Goal: Transaction & Acquisition: Purchase product/service

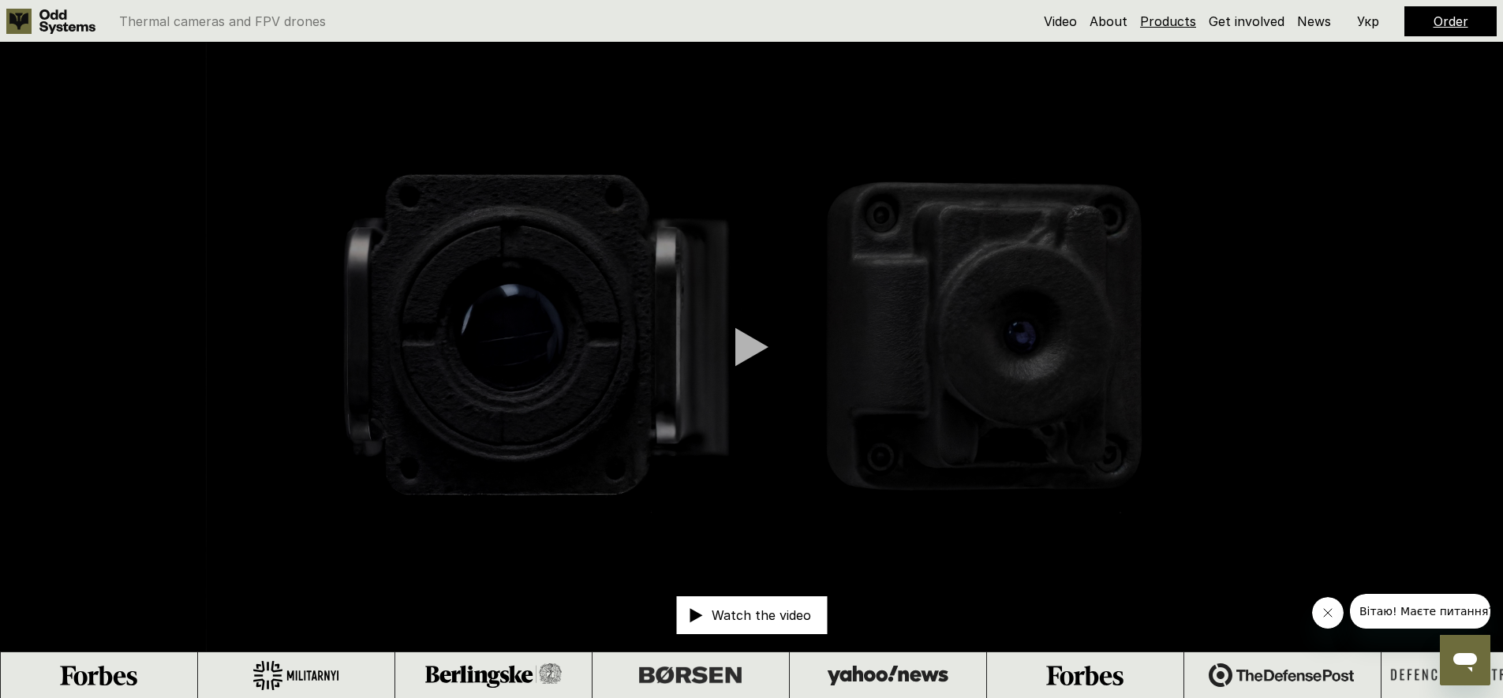
click at [1179, 24] on link "Products" at bounding box center [1168, 21] width 56 height 16
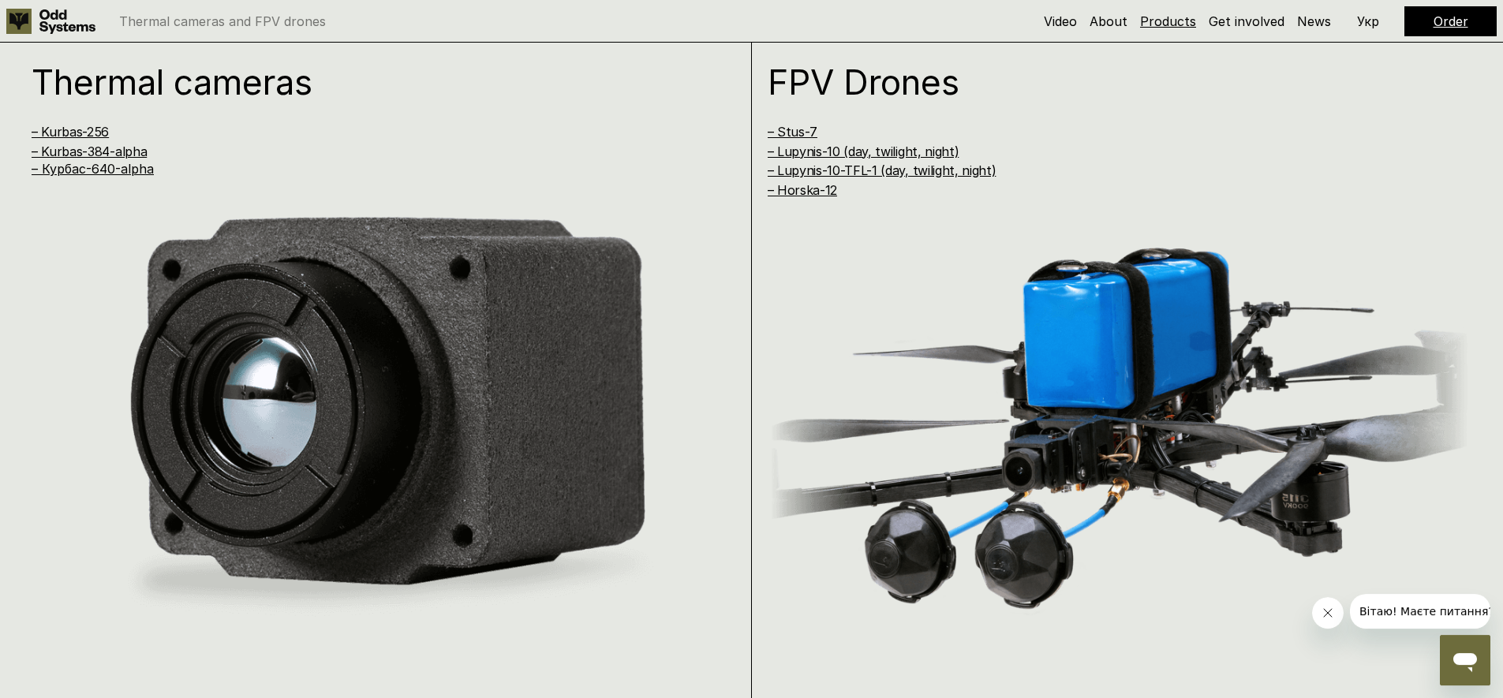
scroll to position [1397, 0]
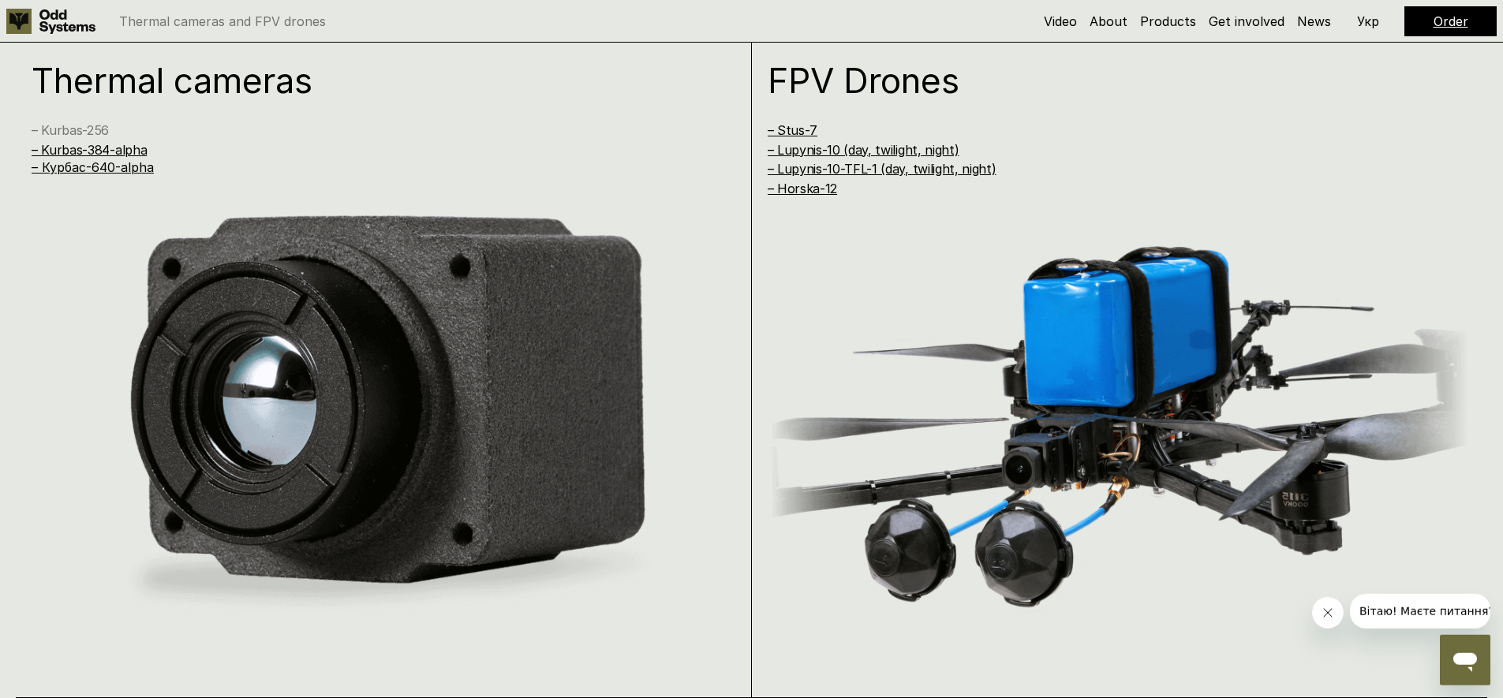
click at [89, 133] on link "– Kurbas-256" at bounding box center [70, 130] width 77 height 16
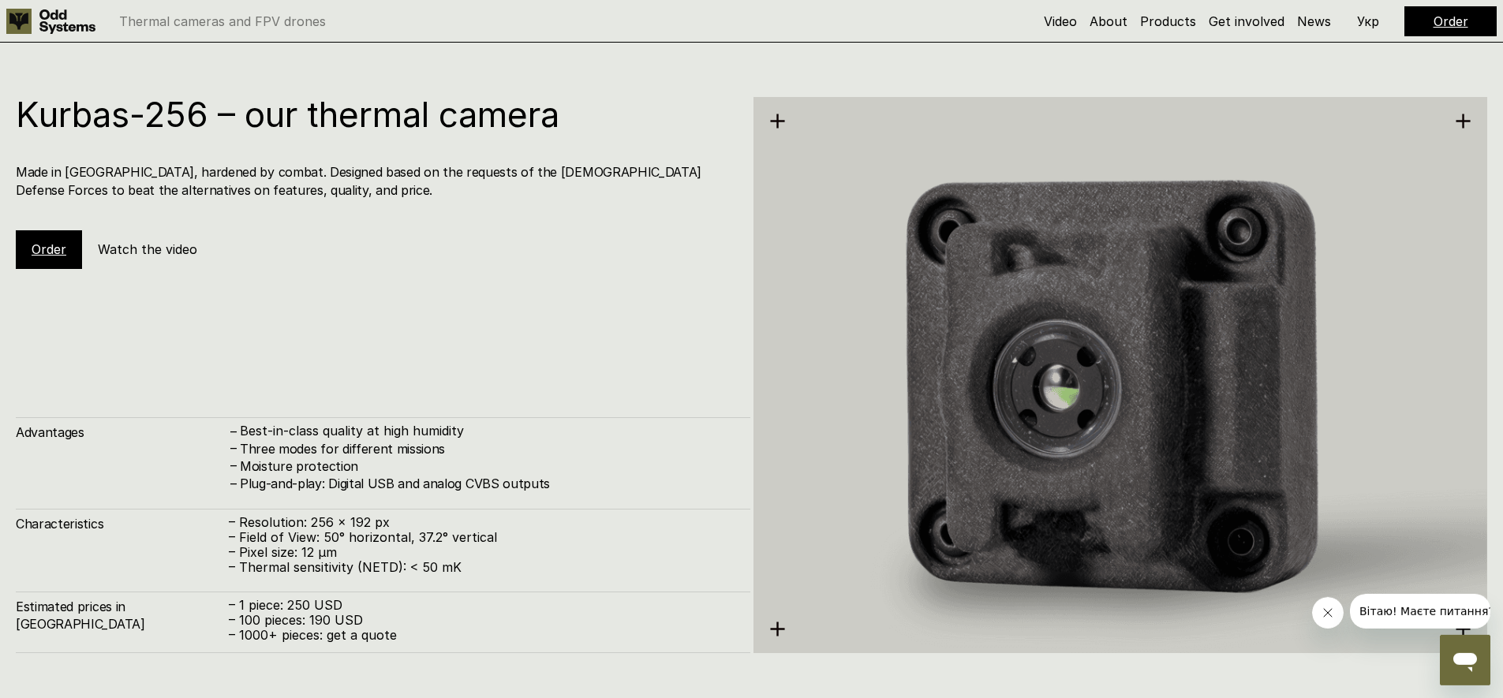
scroll to position [2095, 0]
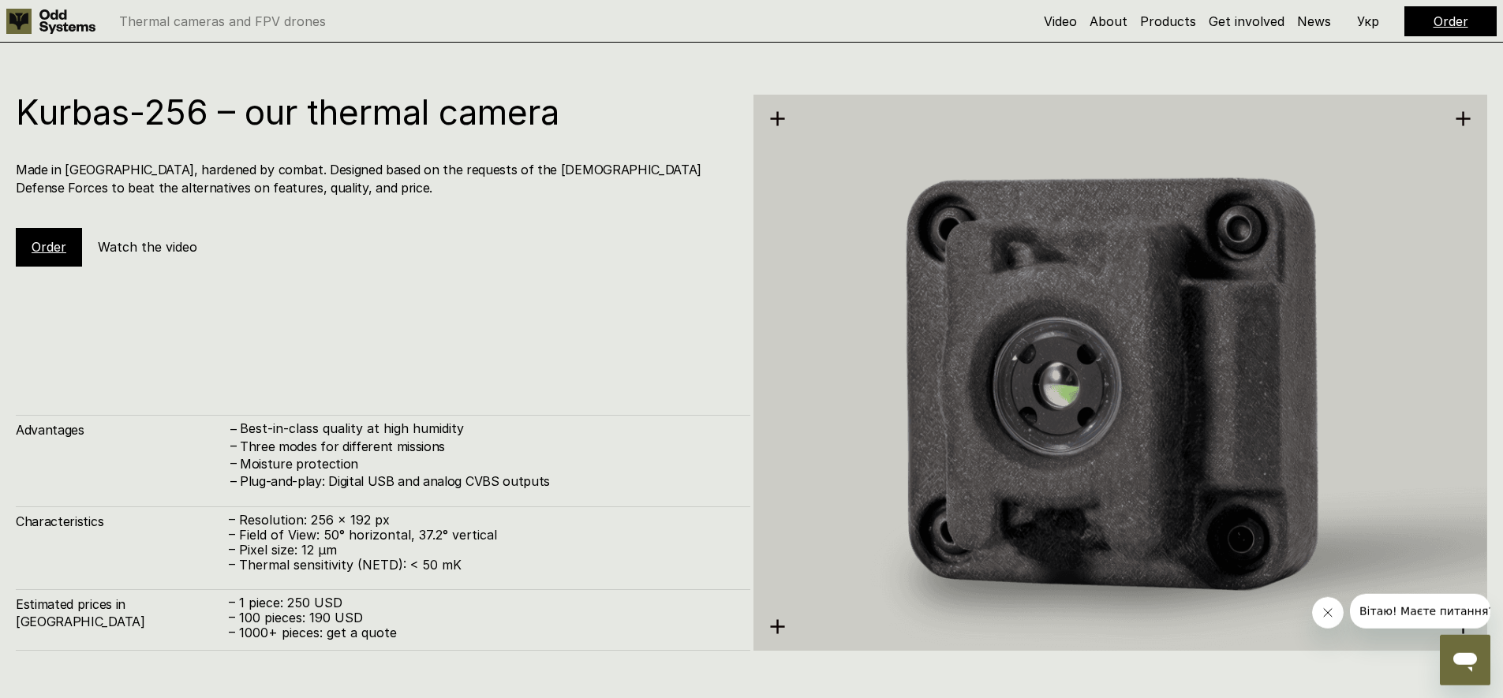
click at [33, 246] on link "Order" at bounding box center [49, 247] width 35 height 16
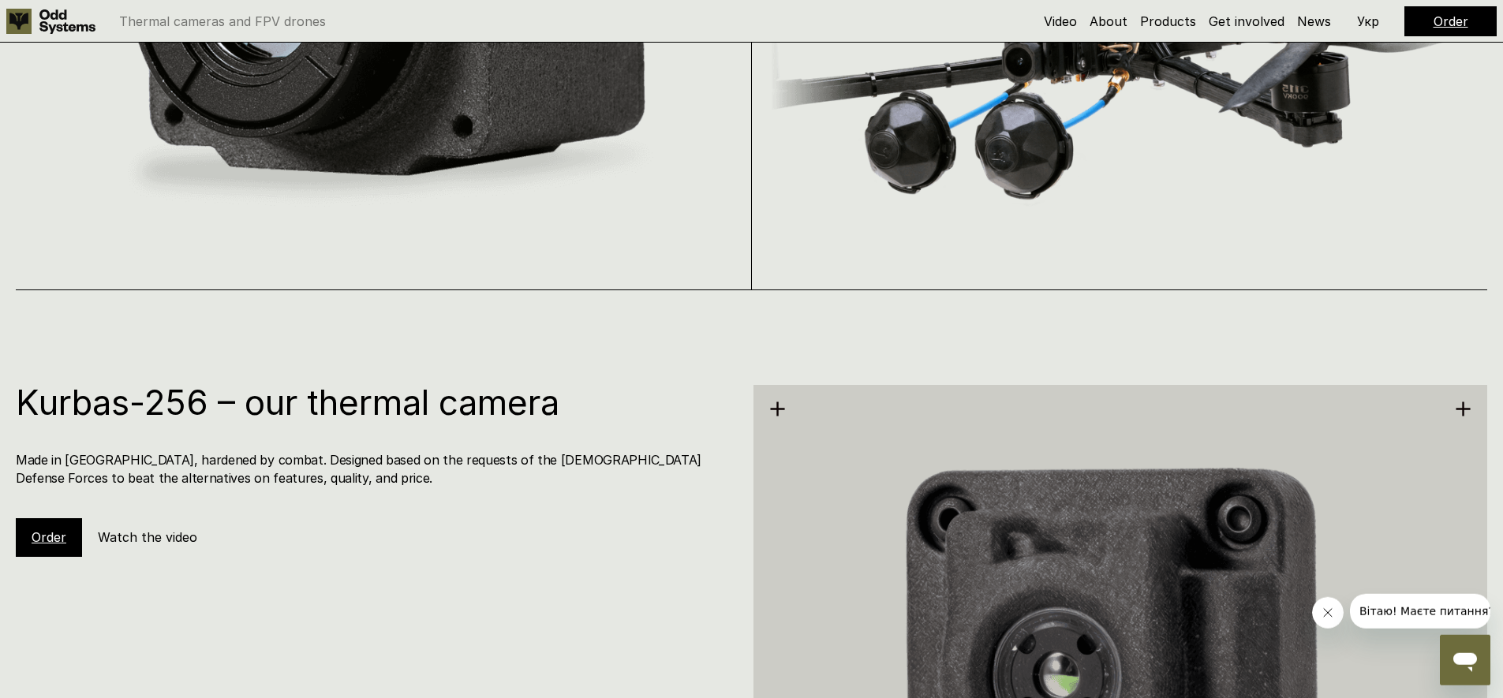
scroll to position [2045, 0]
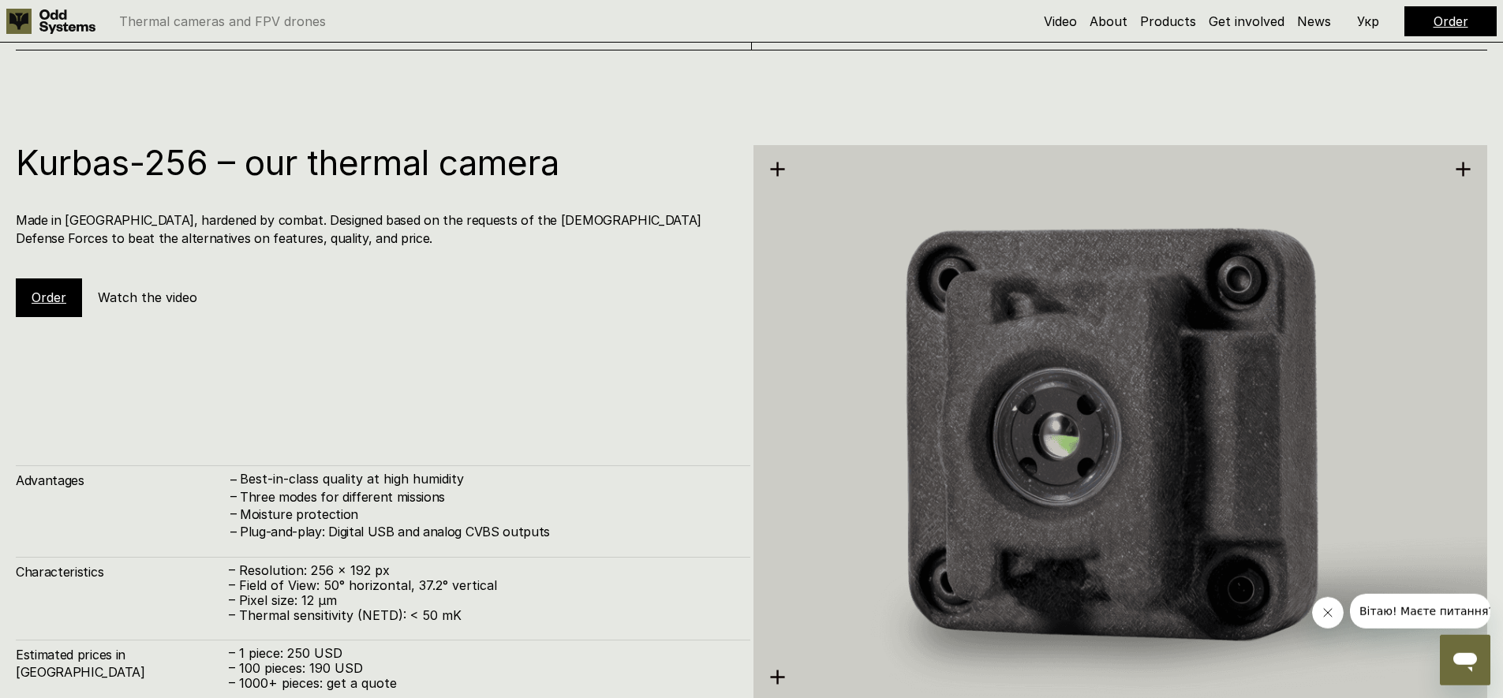
click at [50, 296] on link "Order" at bounding box center [49, 298] width 35 height 16
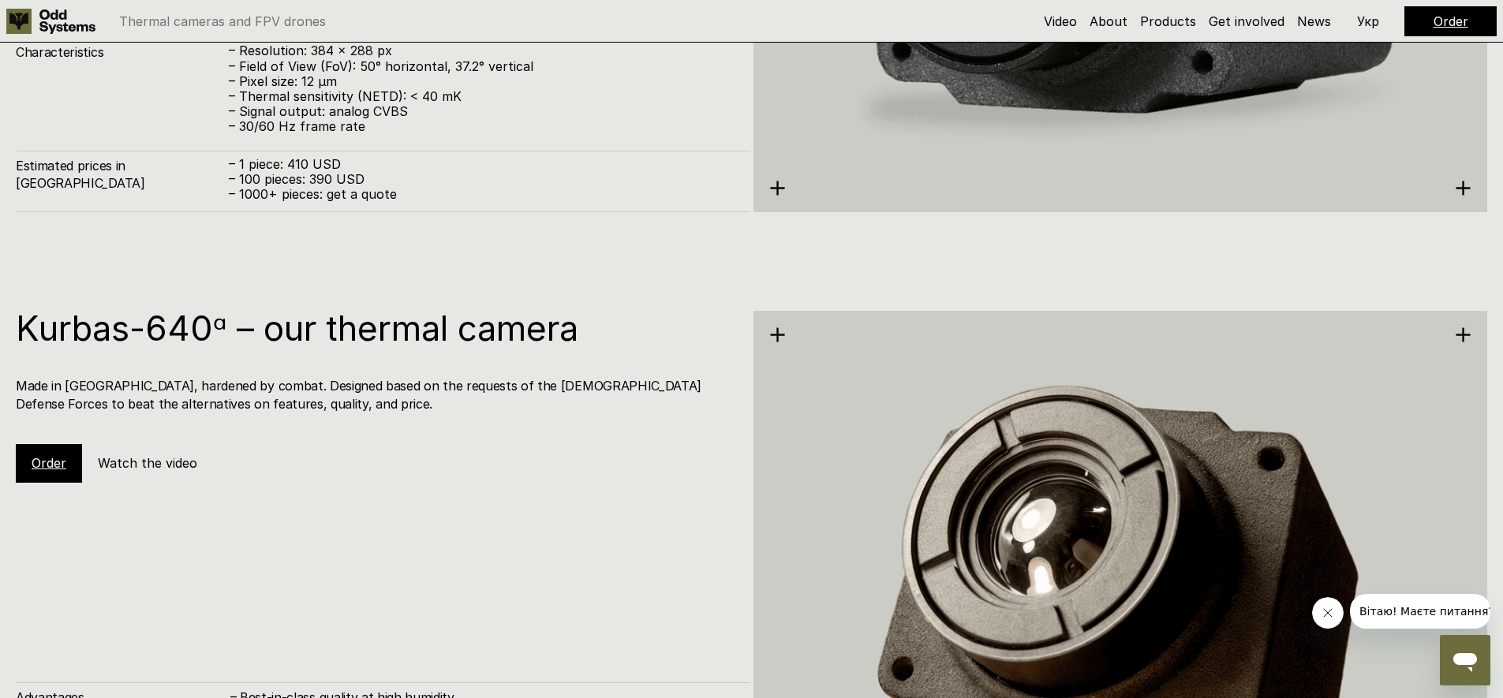
scroll to position [3231, 0]
click at [59, 475] on div "Order" at bounding box center [49, 464] width 66 height 38
click at [57, 464] on link "Order" at bounding box center [49, 464] width 35 height 16
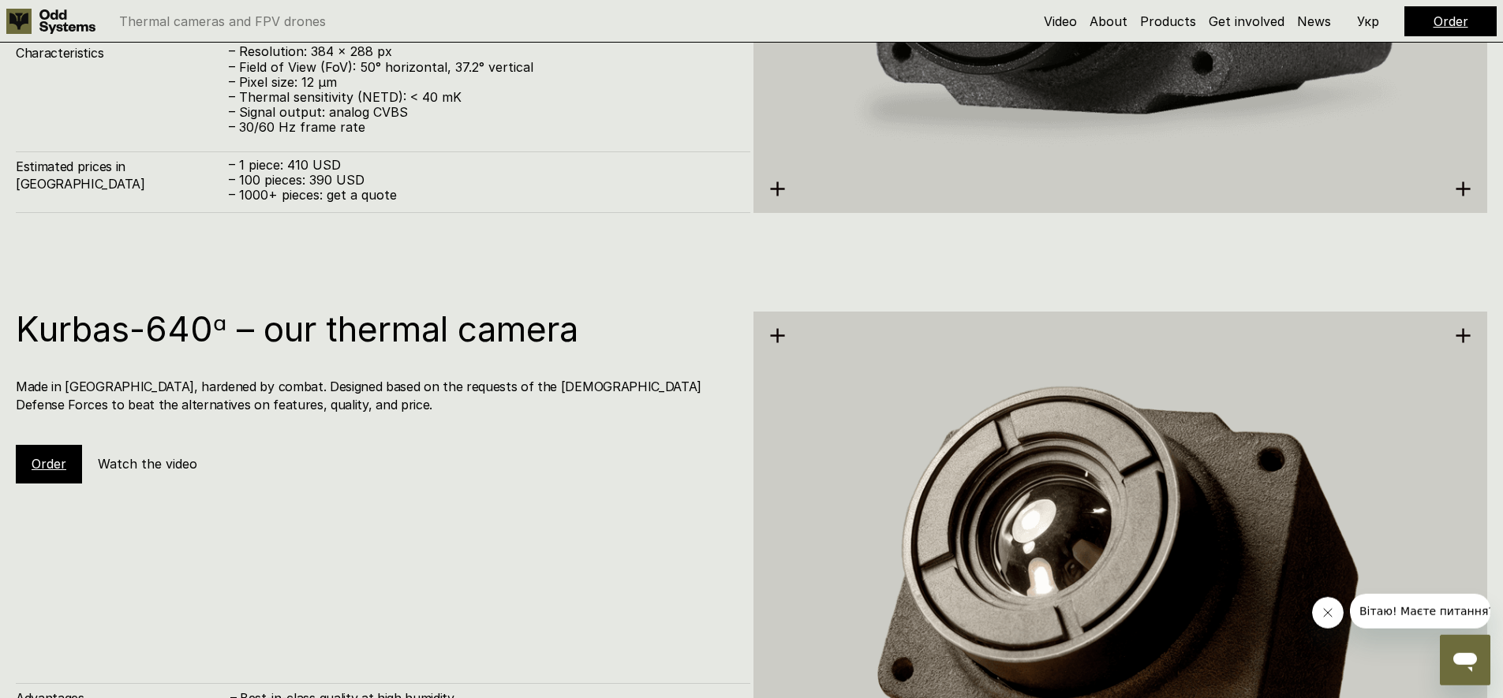
click at [57, 464] on link "Order" at bounding box center [49, 464] width 35 height 16
click at [103, 439] on div "Kurbas-640ᵅ – our thermal camera Made in Ukraine, hardened by combat. Designed …" at bounding box center [383, 397] width 734 height 171
click at [50, 464] on link "Order" at bounding box center [49, 464] width 35 height 16
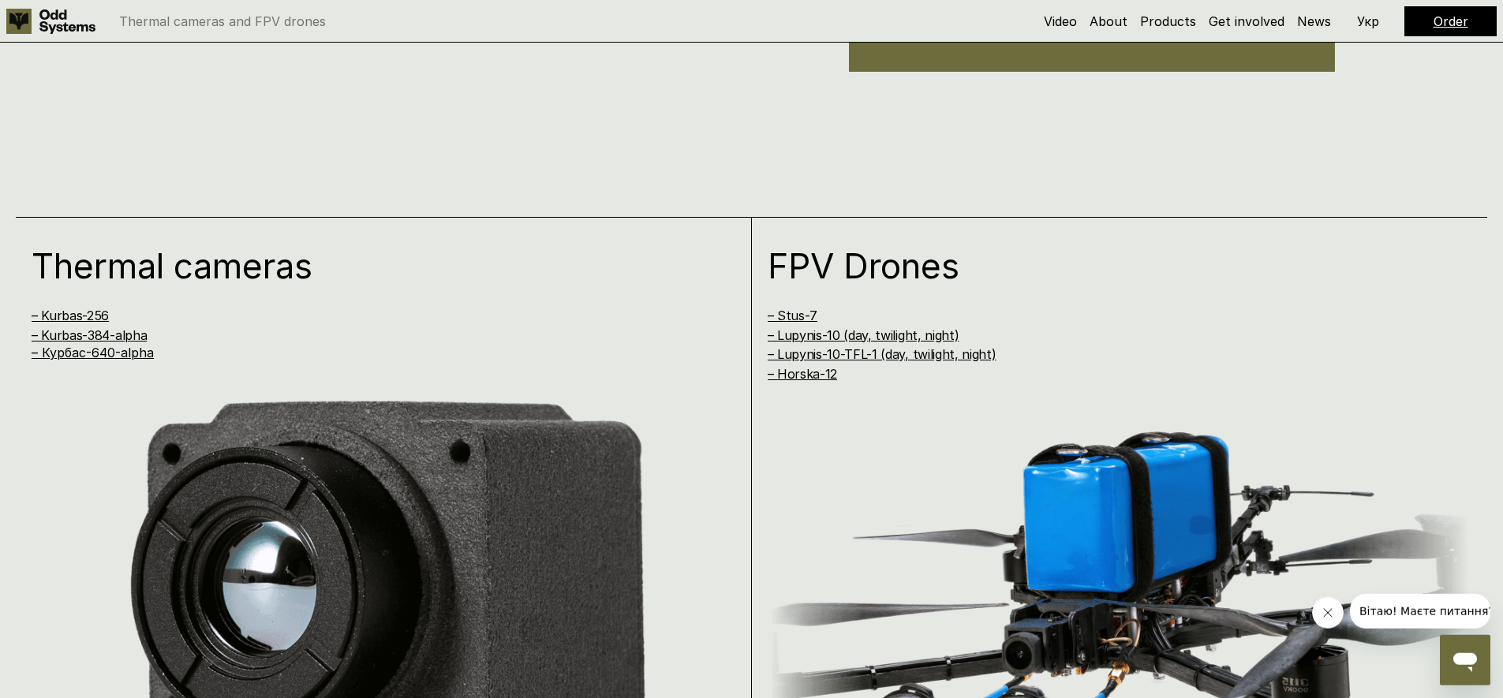
scroll to position [732, 0]
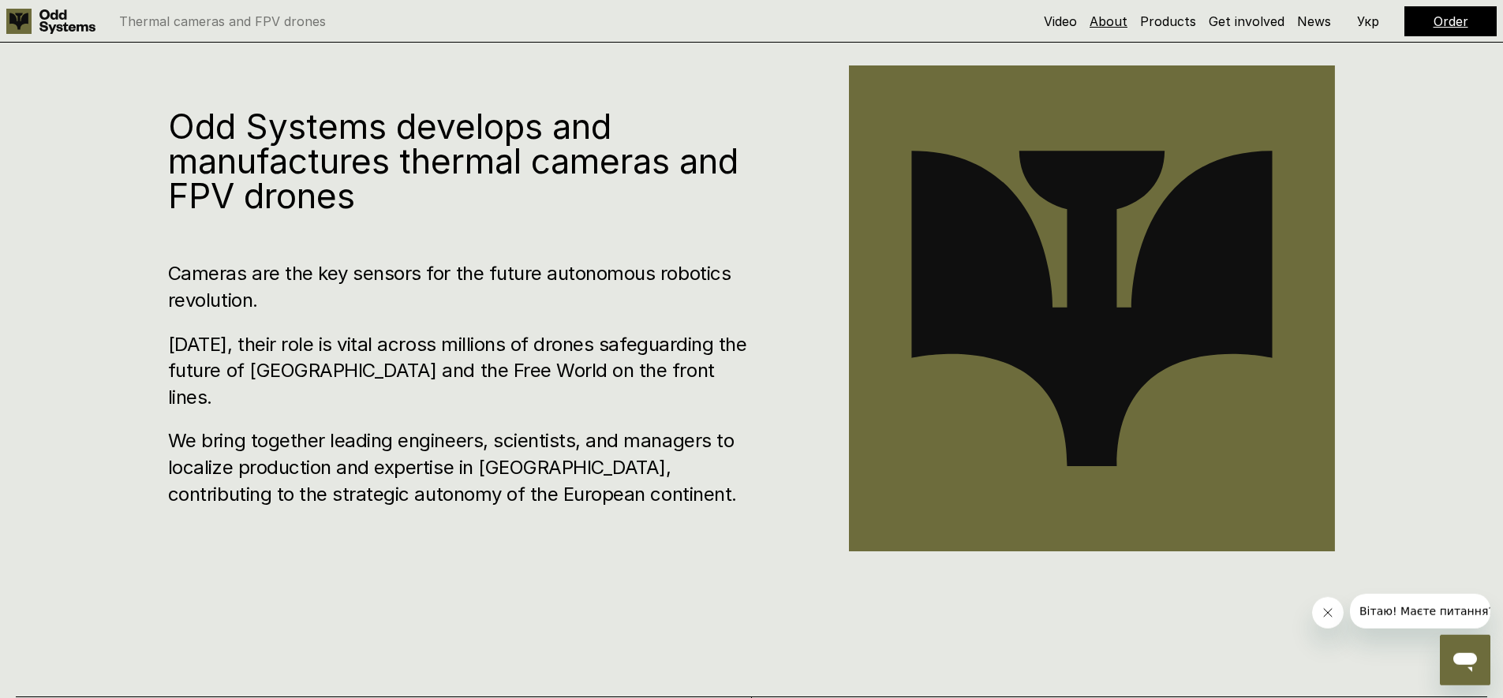
click at [1104, 21] on link "About" at bounding box center [1108, 21] width 38 height 16
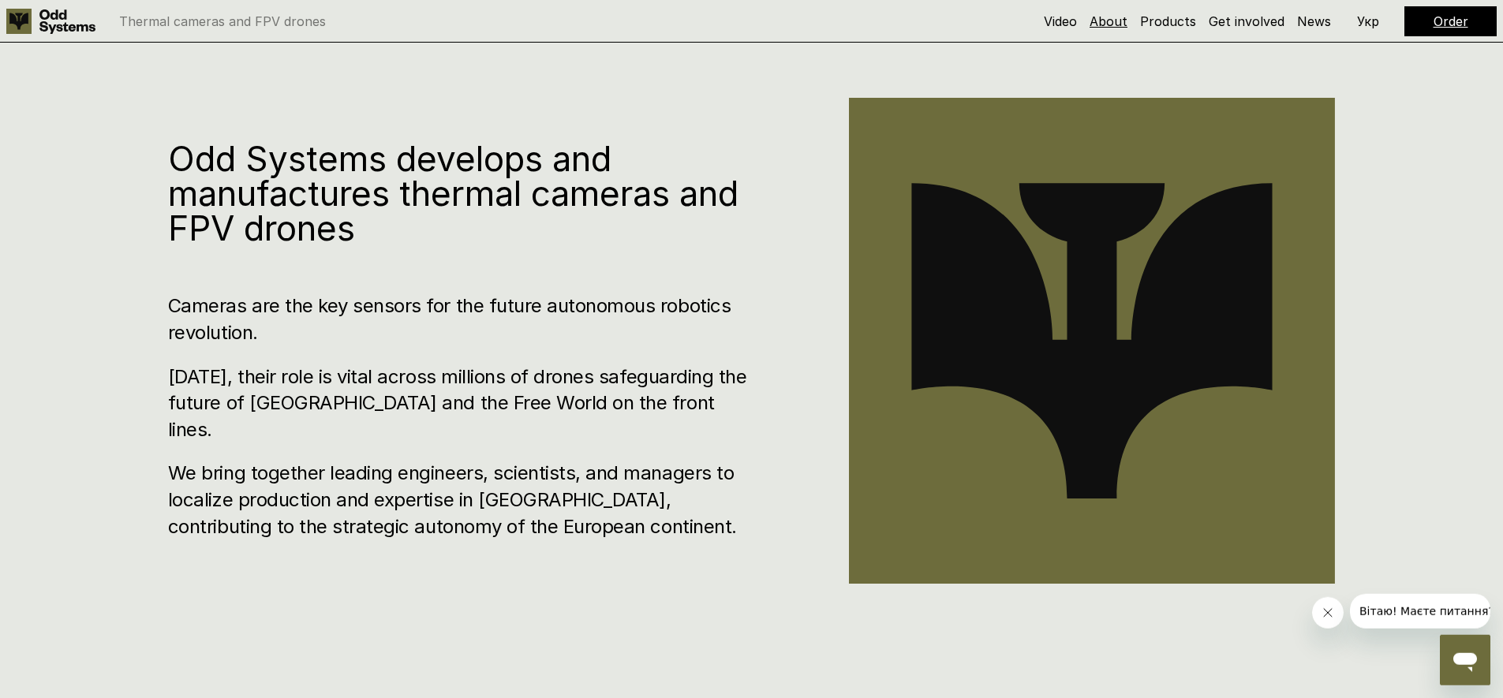
scroll to position [699, 0]
click at [1108, 19] on link "About" at bounding box center [1108, 21] width 38 height 16
click at [409, 393] on h3 "[DATE], their role is vital across millions of drones safeguarding the future o…" at bounding box center [461, 404] width 586 height 80
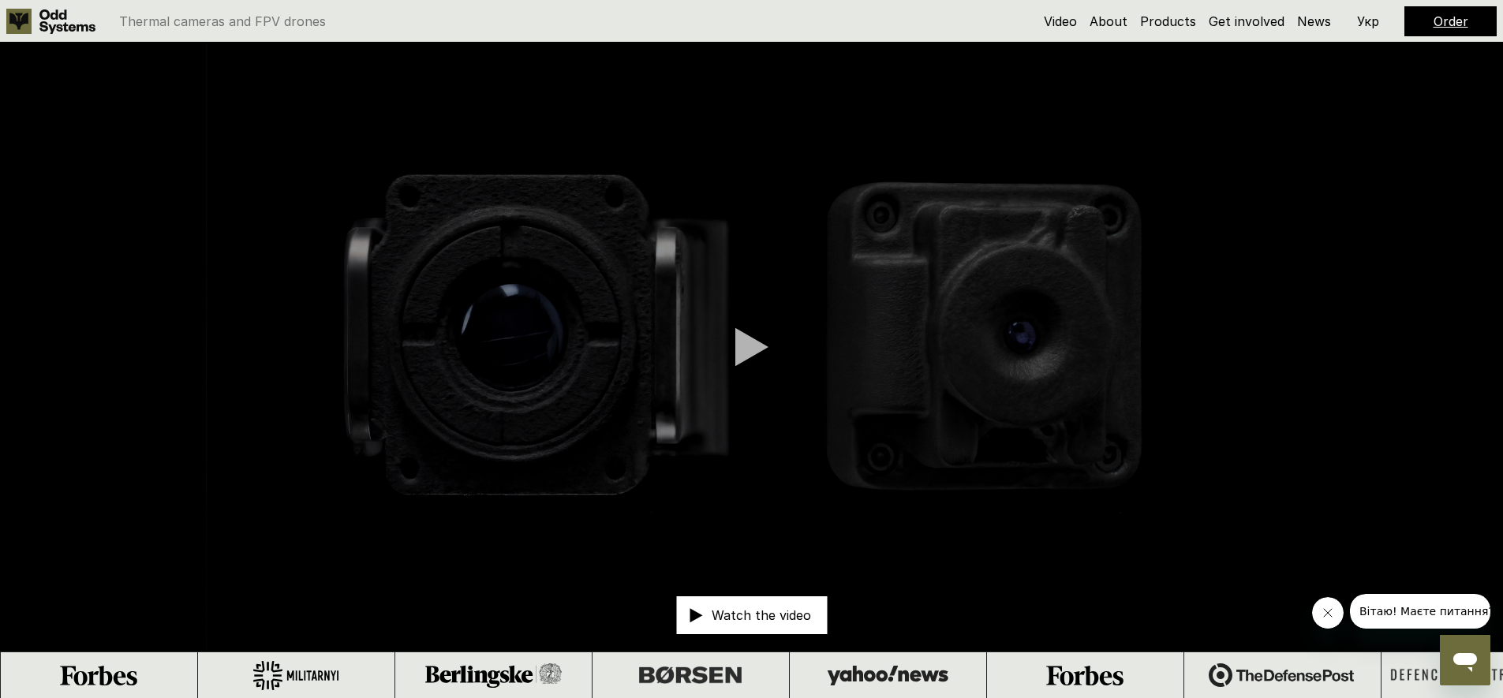
click at [1441, 17] on link "Order" at bounding box center [1450, 21] width 35 height 16
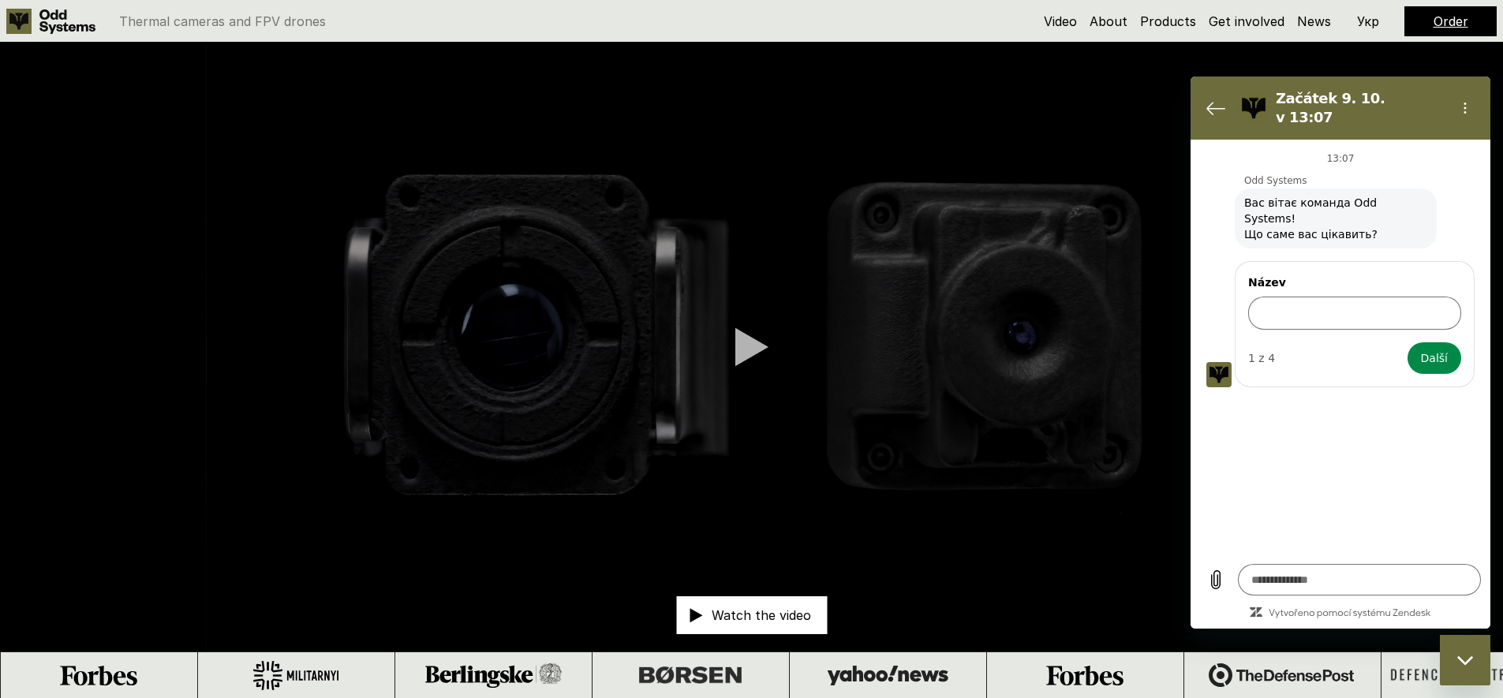
click at [159, 326] on video at bounding box center [751, 347] width 1503 height 609
click at [84, 30] on icon at bounding box center [67, 21] width 56 height 24
type textarea "*"
click at [696, 25] on div "Thermal cameras and FPV drones" at bounding box center [493, 21] width 974 height 25
